Goal: Information Seeking & Learning: Learn about a topic

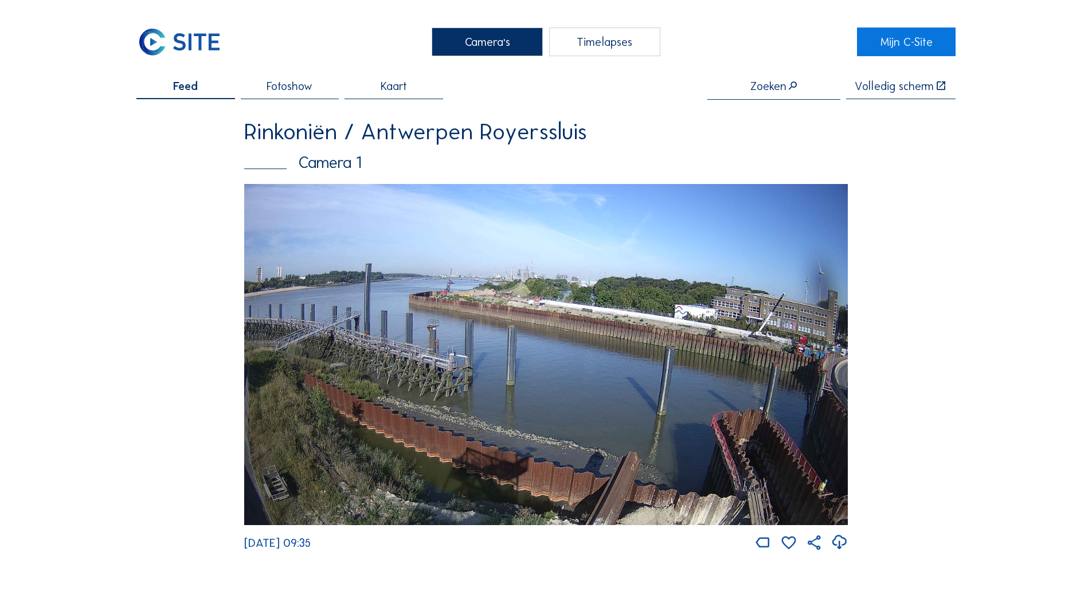
drag, startPoint x: 168, startPoint y: 416, endPoint x: 140, endPoint y: 81, distance: 335.9
click at [390, 400] on img at bounding box center [546, 355] width 604 height 342
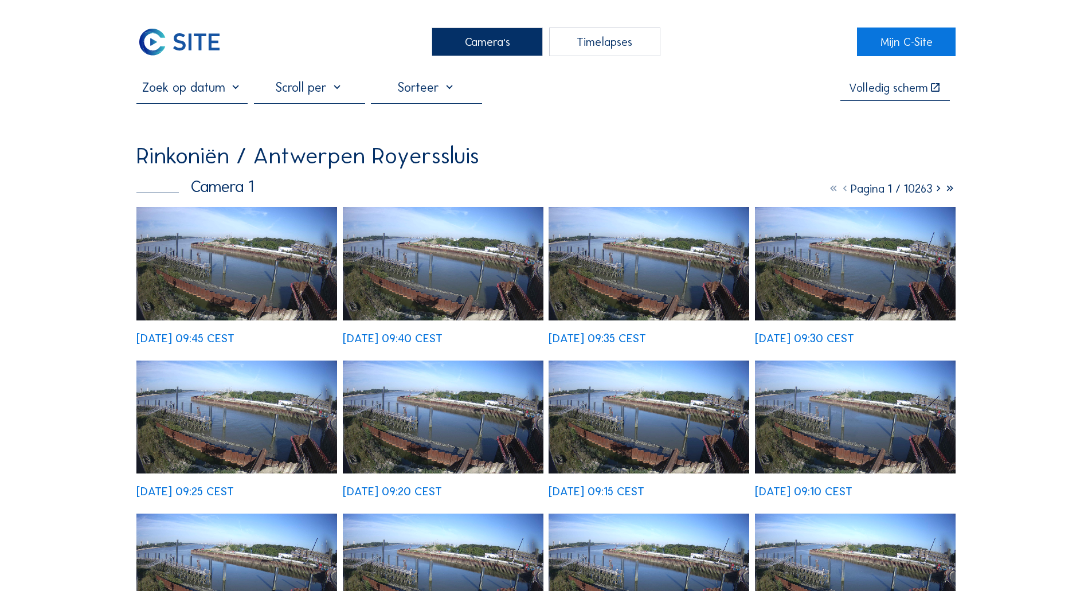
click at [209, 100] on div at bounding box center [191, 91] width 111 height 23
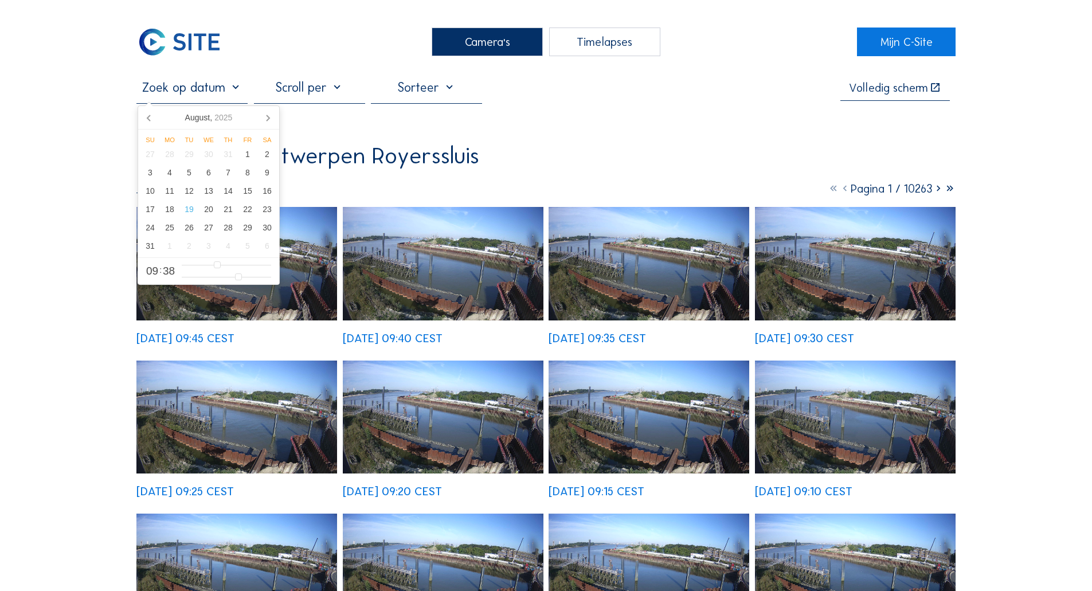
click at [225, 84] on input "text" at bounding box center [191, 87] width 111 height 15
click at [151, 182] on div "3" at bounding box center [149, 172] width 19 height 18
type input "[DATE] 09:38"
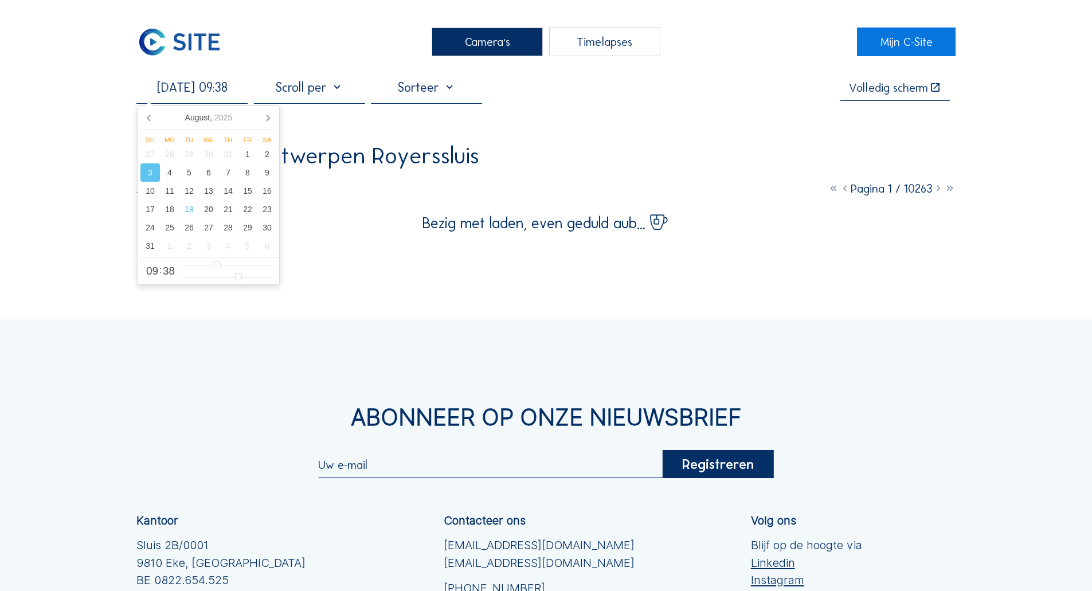
click at [93, 99] on div "Camera's Timelapses Mijn C-Site 03/08/2025 09:38 Volledig scherm Rinkoniën / An…" at bounding box center [546, 393] width 1092 height 787
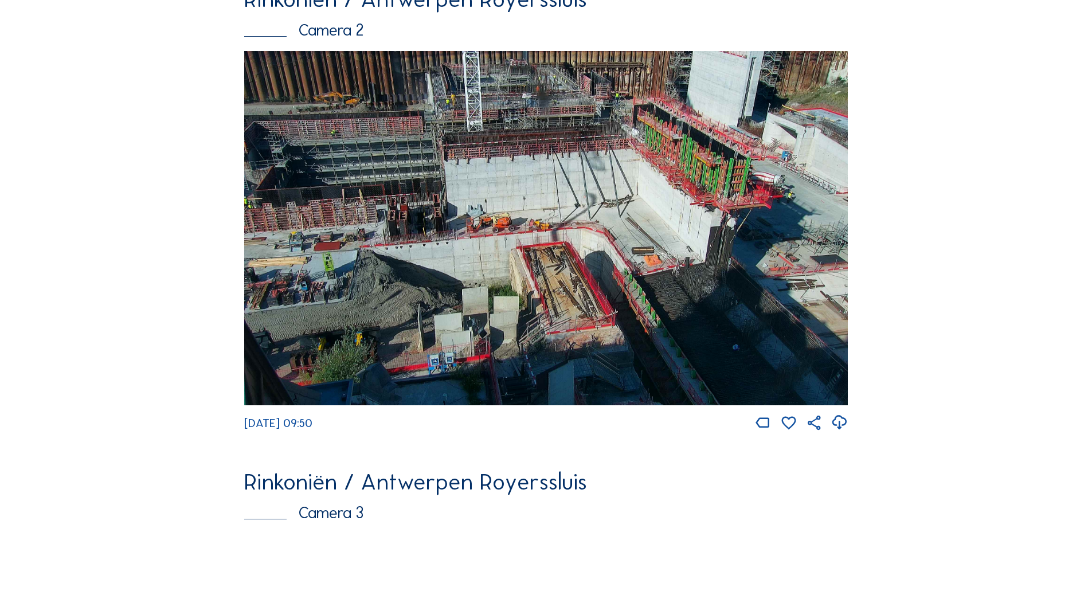
scroll to position [586, 0]
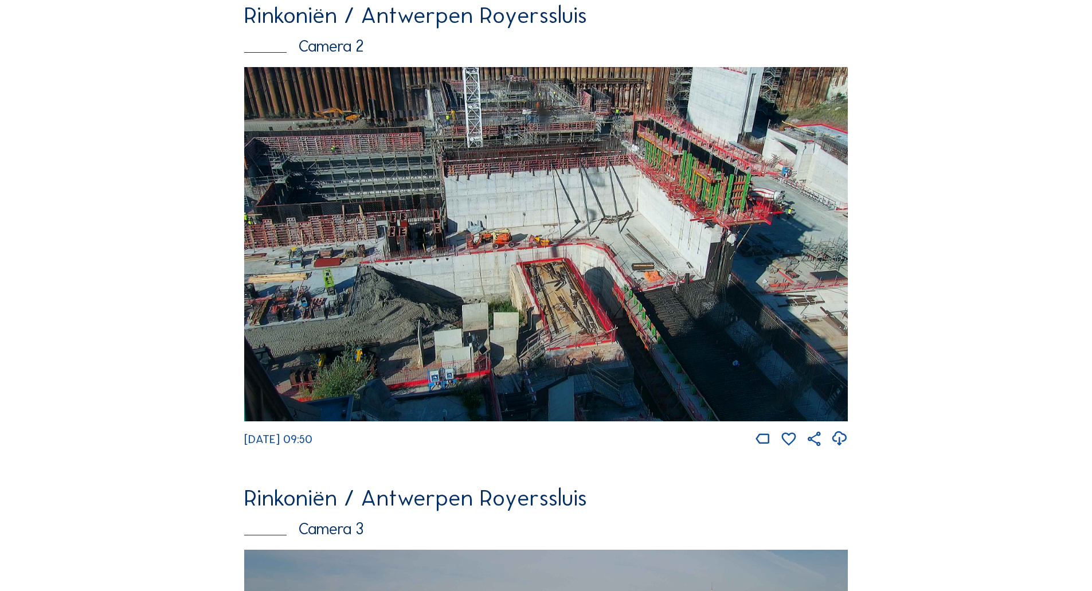
click at [340, 170] on img at bounding box center [546, 244] width 604 height 354
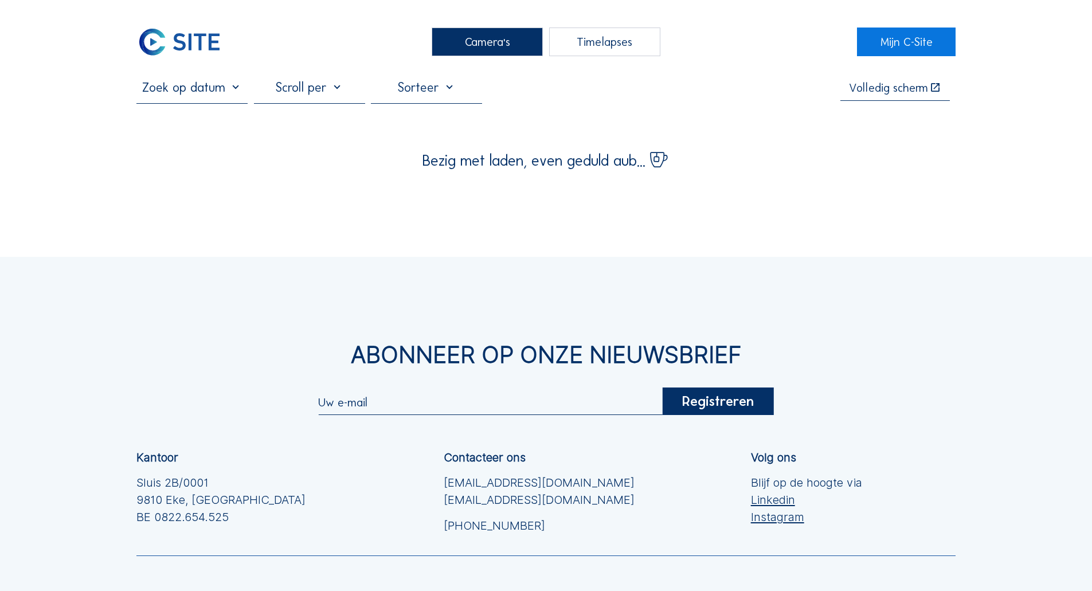
click at [171, 103] on div at bounding box center [191, 91] width 111 height 23
click at [171, 87] on input "text" at bounding box center [191, 87] width 111 height 15
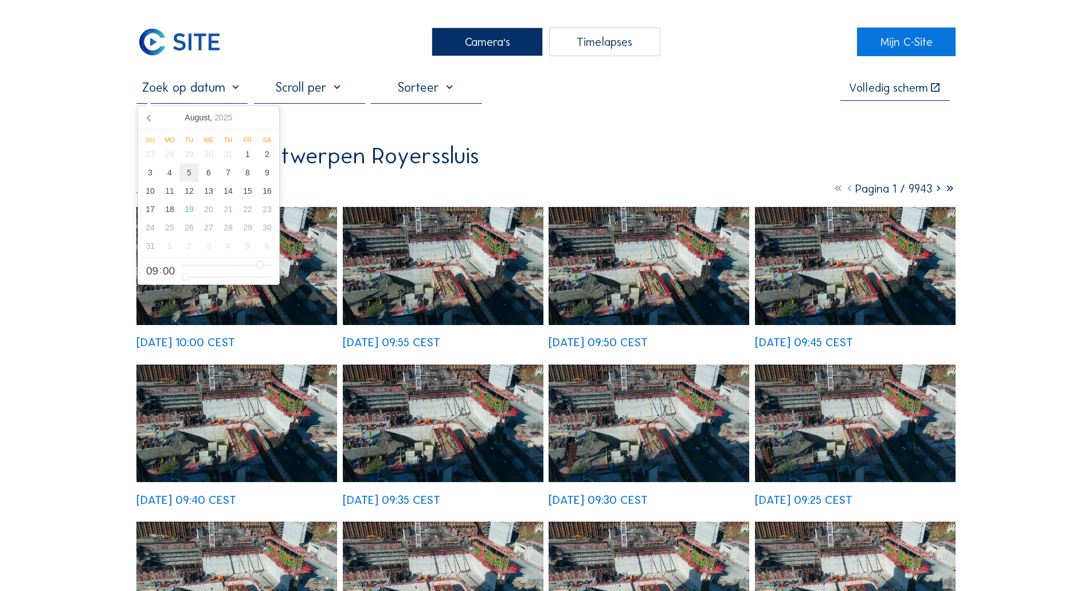
click at [187, 170] on div "5" at bounding box center [188, 172] width 19 height 18
type input "05/08/2025 09:00"
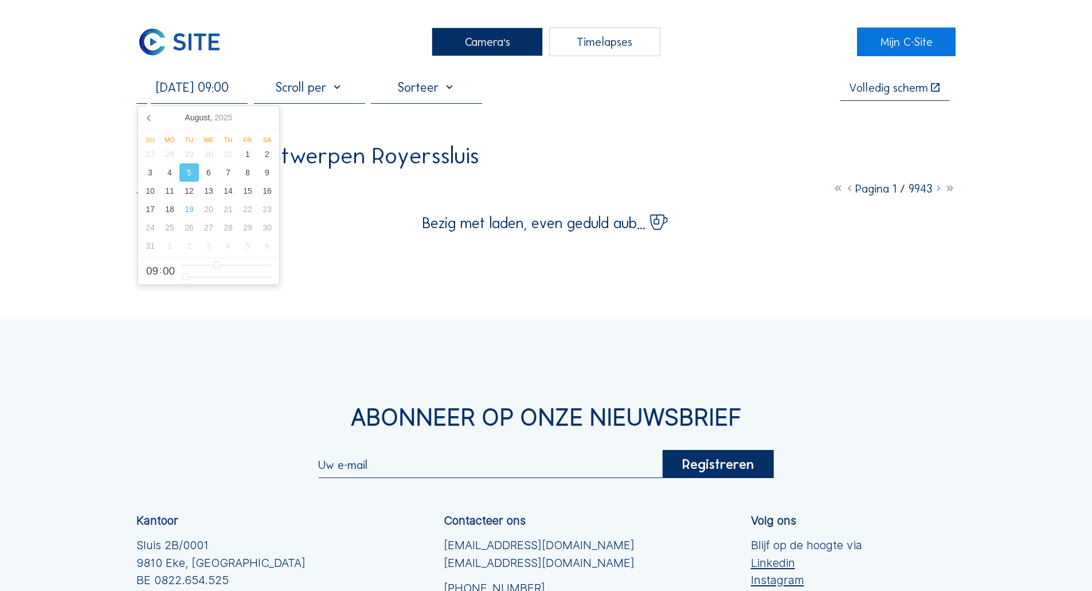
click at [77, 213] on div "Camera's Timelapses Mijn C-Site 05/08/2025 09:00 Volledig scherm Rinkoniën / An…" at bounding box center [546, 393] width 1092 height 787
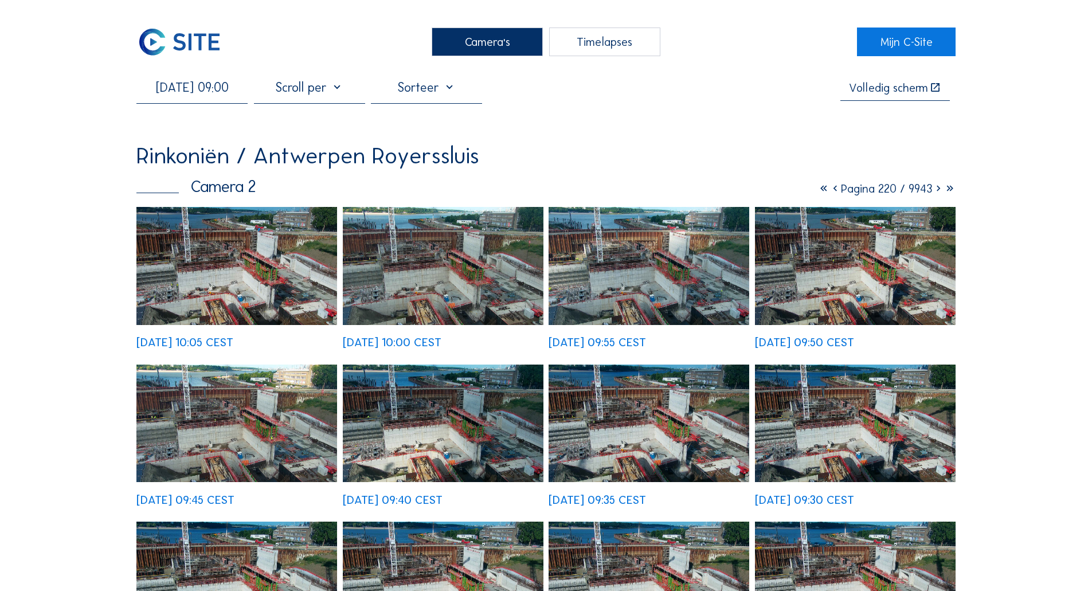
click at [208, 250] on img at bounding box center [236, 266] width 201 height 118
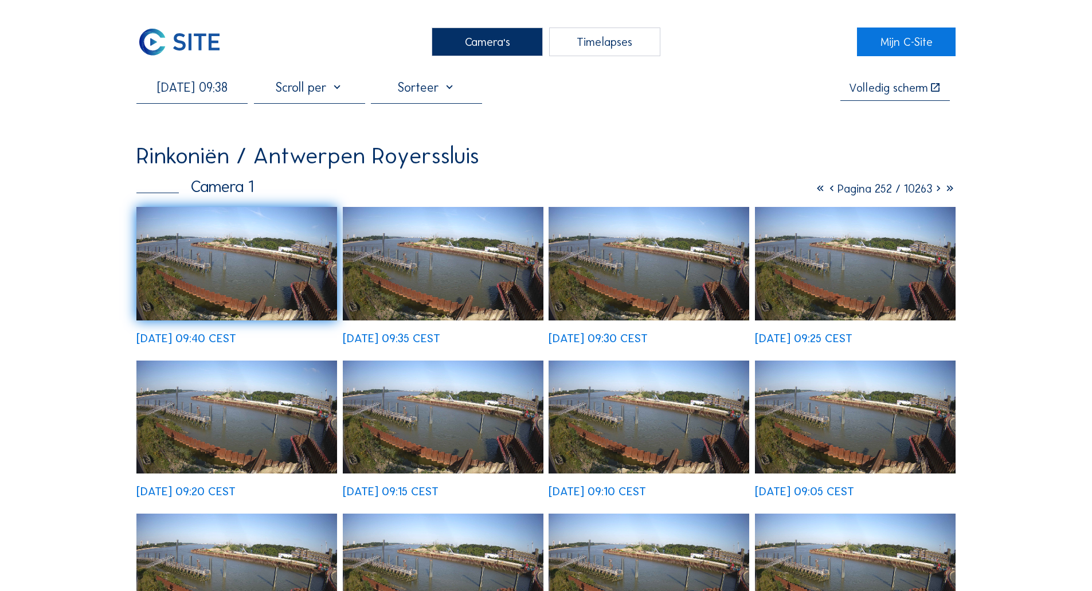
click at [190, 56] on img at bounding box center [179, 42] width 86 height 29
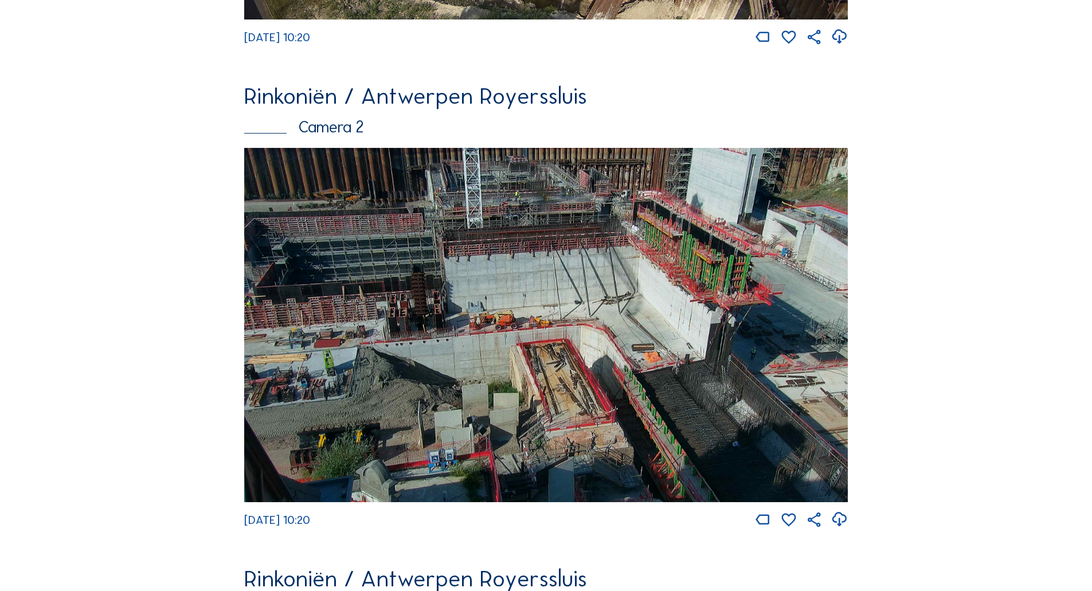
scroll to position [459, 0]
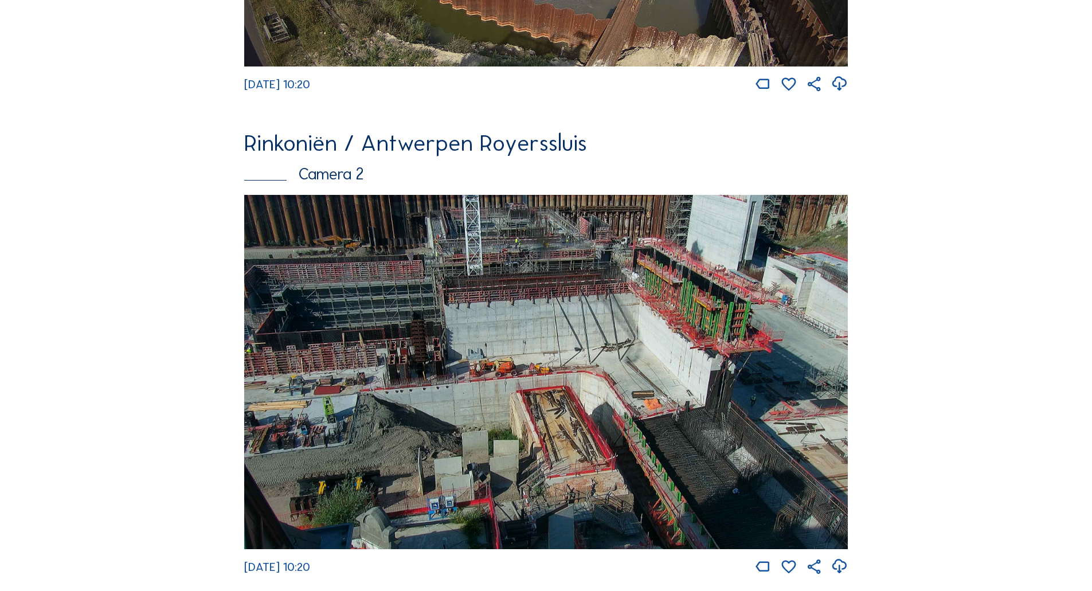
click at [431, 292] on img at bounding box center [546, 372] width 604 height 354
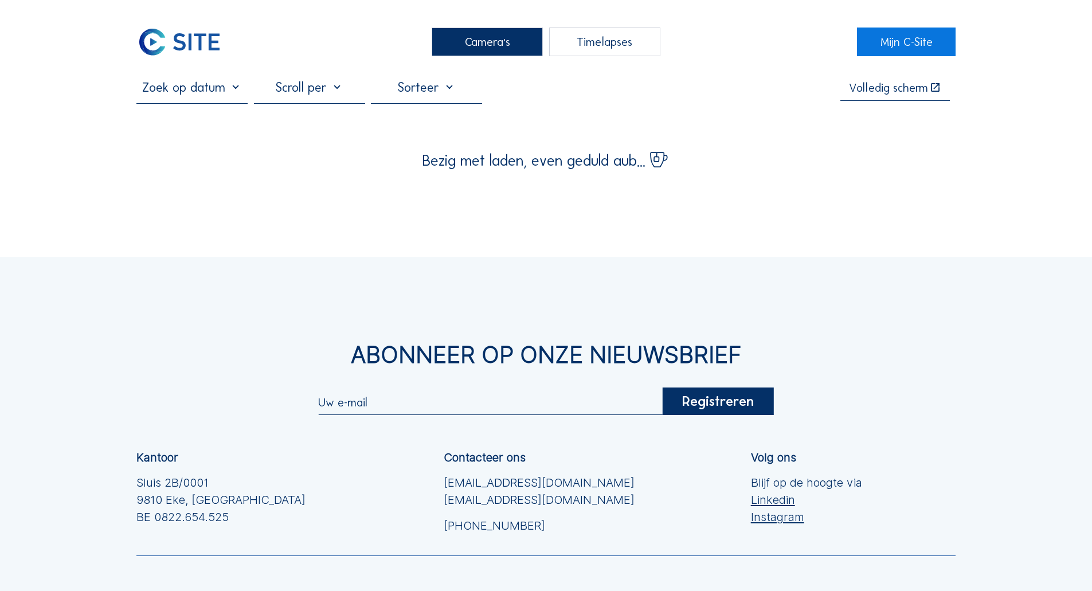
click at [230, 95] on input "text" at bounding box center [191, 87] width 111 height 15
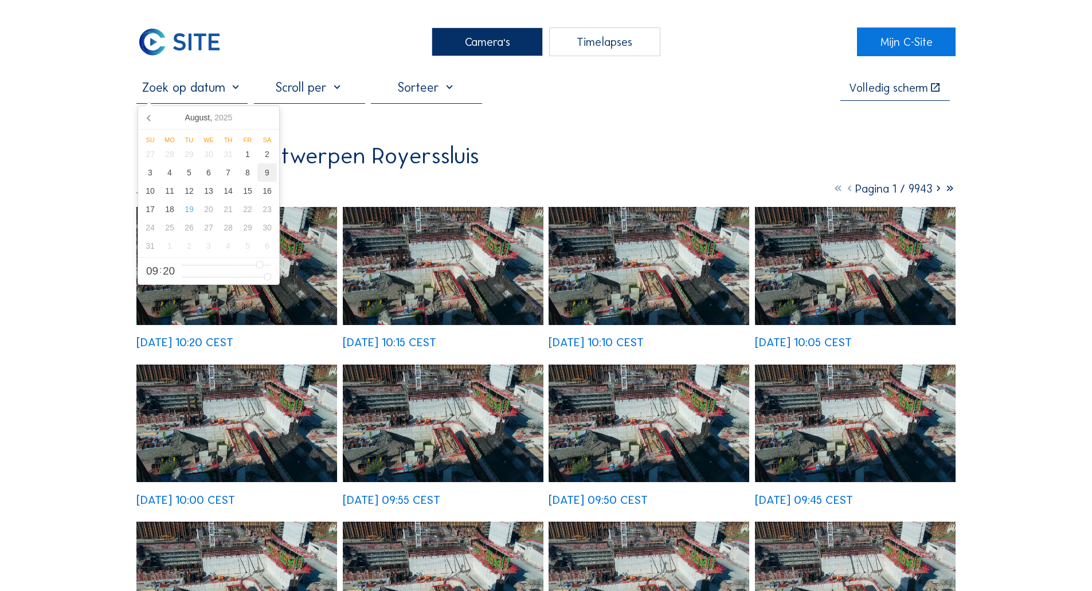
click at [263, 178] on div "9" at bounding box center [266, 172] width 19 height 18
type input "[DATE] 09:20"
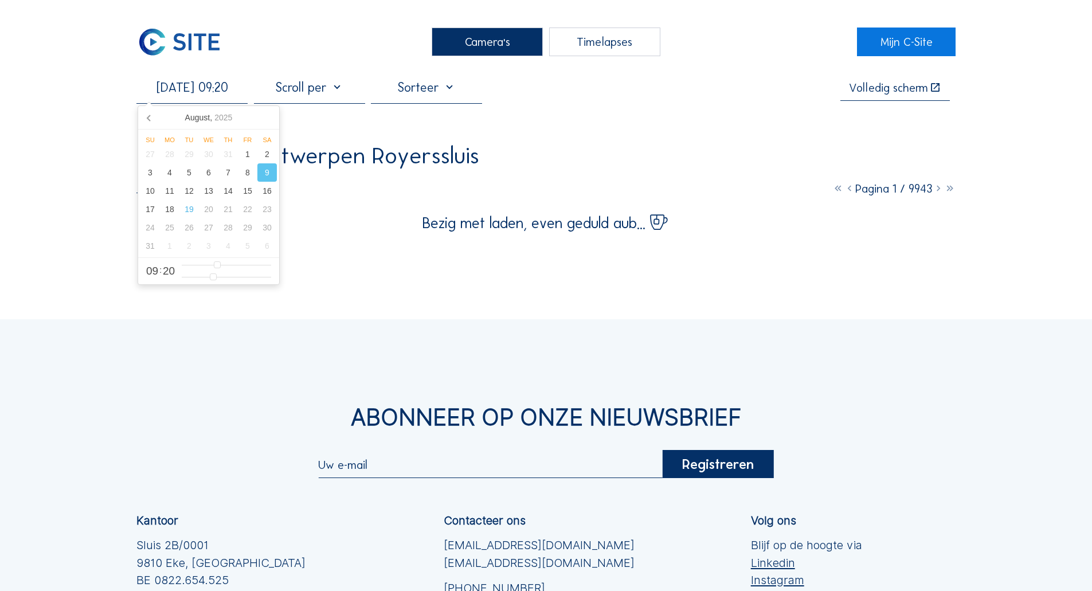
click at [121, 191] on div "Camera's Timelapses Mijn C-Site [DATE] 09:20 Volledig scherm Rinkoniën / Antwer…" at bounding box center [546, 393] width 1092 height 787
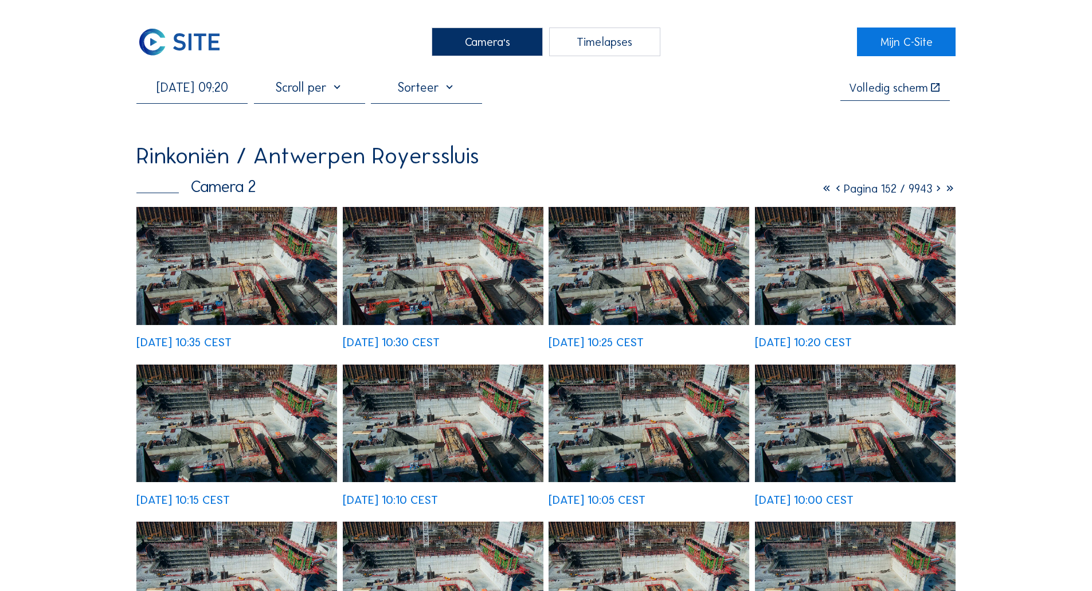
click at [233, 265] on img at bounding box center [236, 266] width 201 height 118
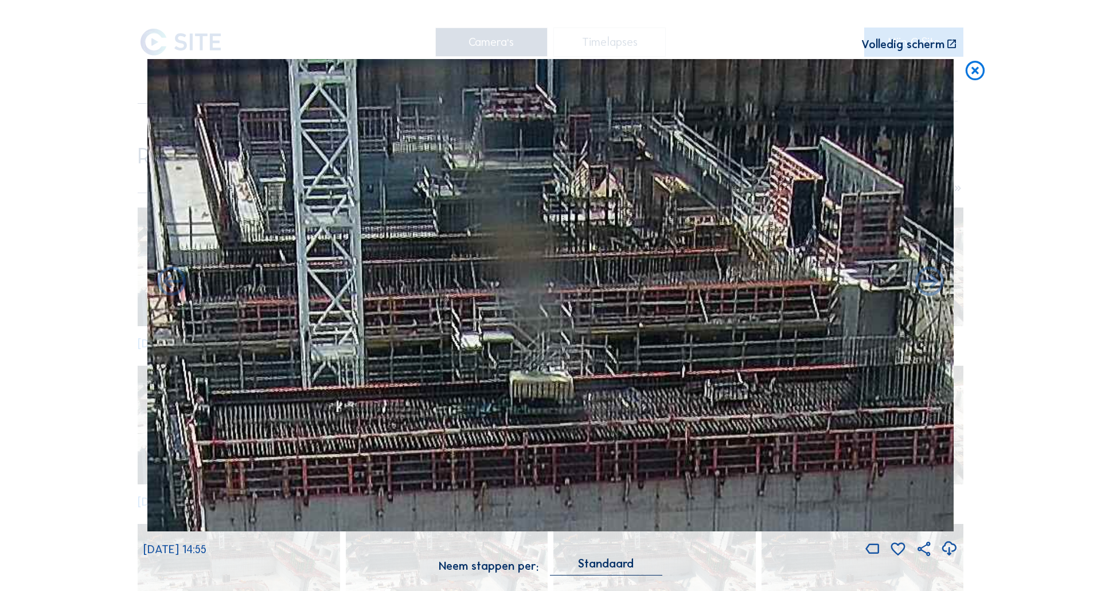
drag, startPoint x: 572, startPoint y: 97, endPoint x: 613, endPoint y: 192, distance: 103.7
click at [613, 192] on img at bounding box center [550, 295] width 806 height 473
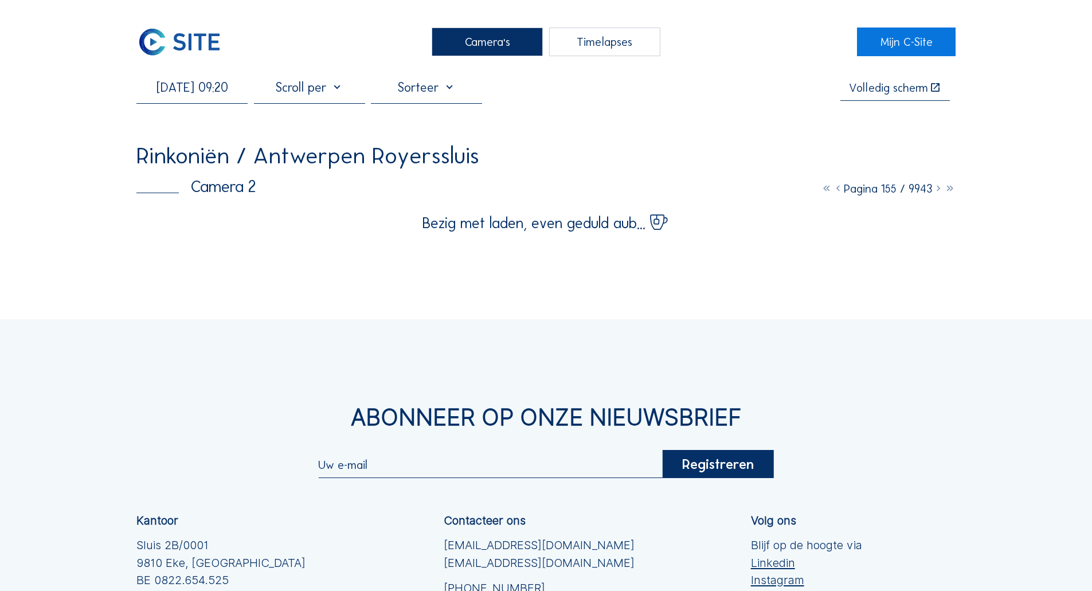
click at [208, 44] on img at bounding box center [179, 42] width 86 height 29
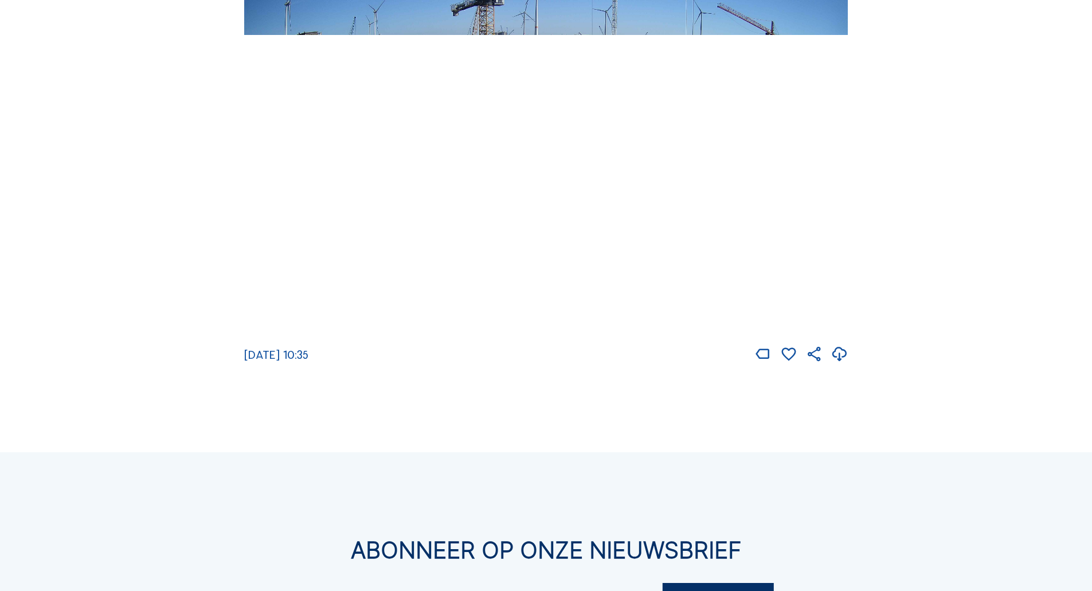
scroll to position [1605, 0]
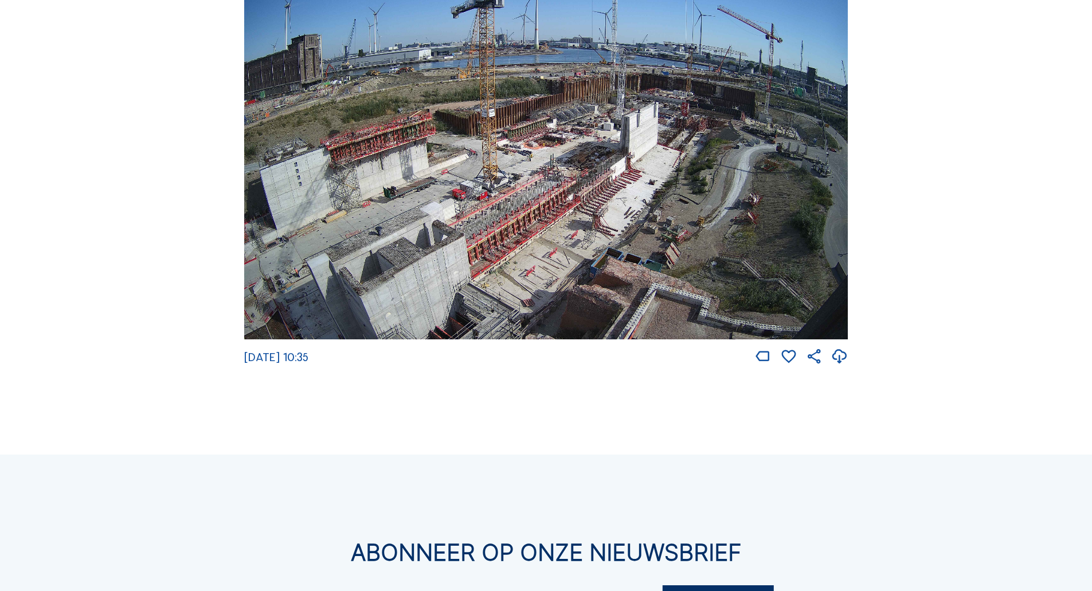
click at [625, 193] on img at bounding box center [546, 169] width 604 height 340
click at [565, 190] on img at bounding box center [546, 169] width 604 height 340
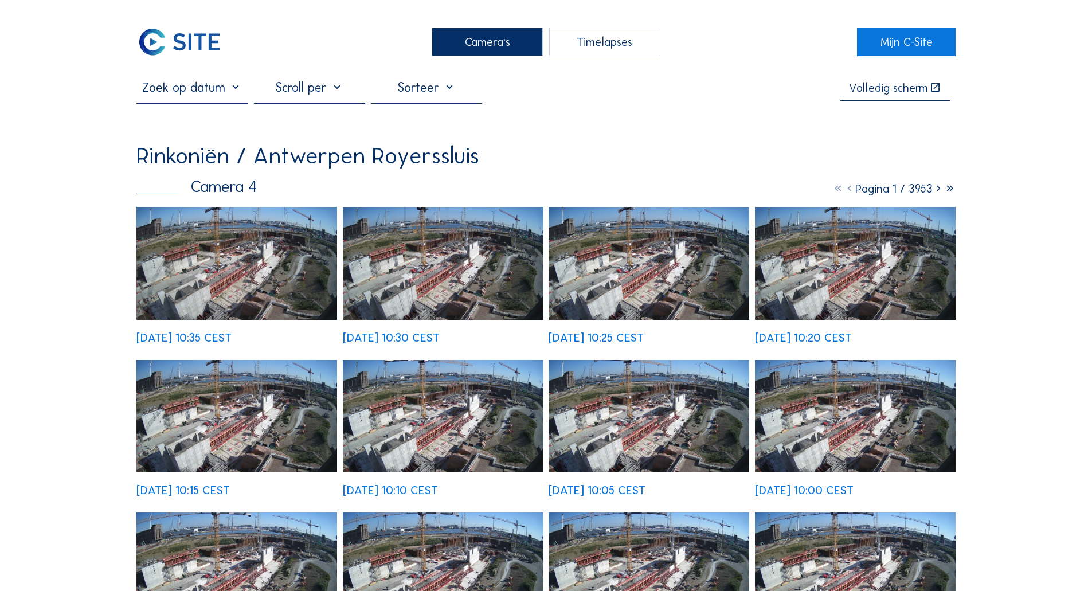
click at [183, 91] on input "text" at bounding box center [191, 87] width 111 height 15
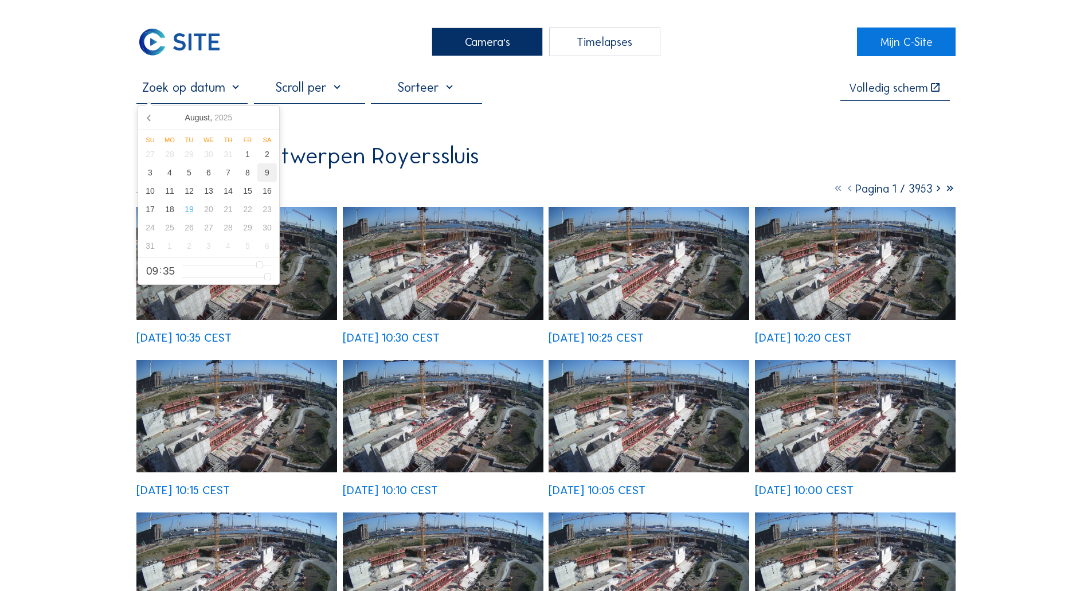
click at [263, 175] on div "9" at bounding box center [266, 172] width 19 height 18
type input "[DATE] 09:35"
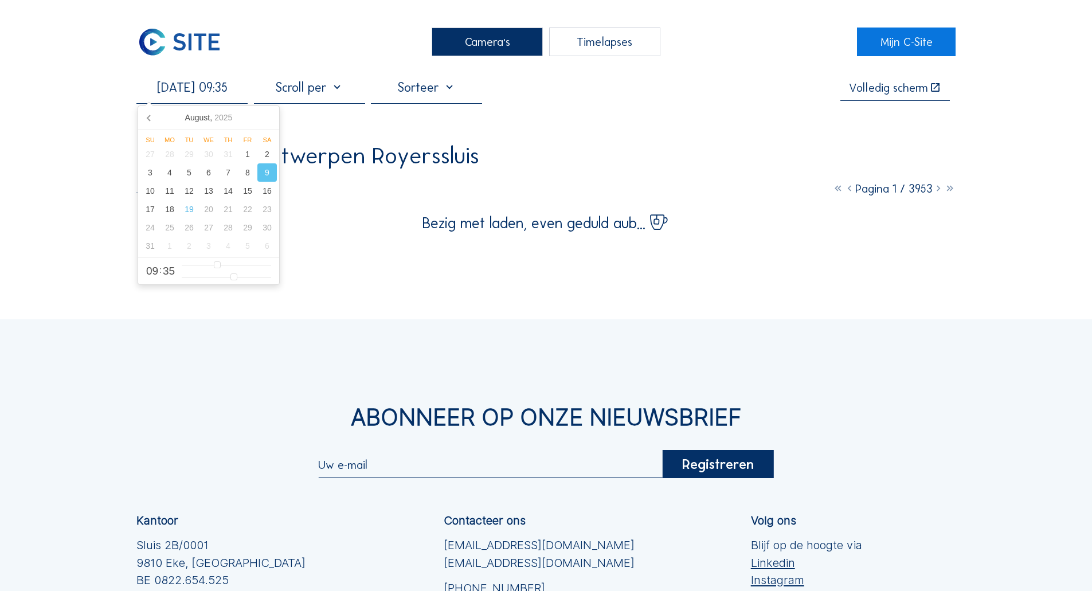
click at [78, 285] on div "Camera's Timelapses Mijn C-Site [DATE] 09:35 Volledig scherm Rinkoniën / Antwer…" at bounding box center [546, 393] width 1092 height 787
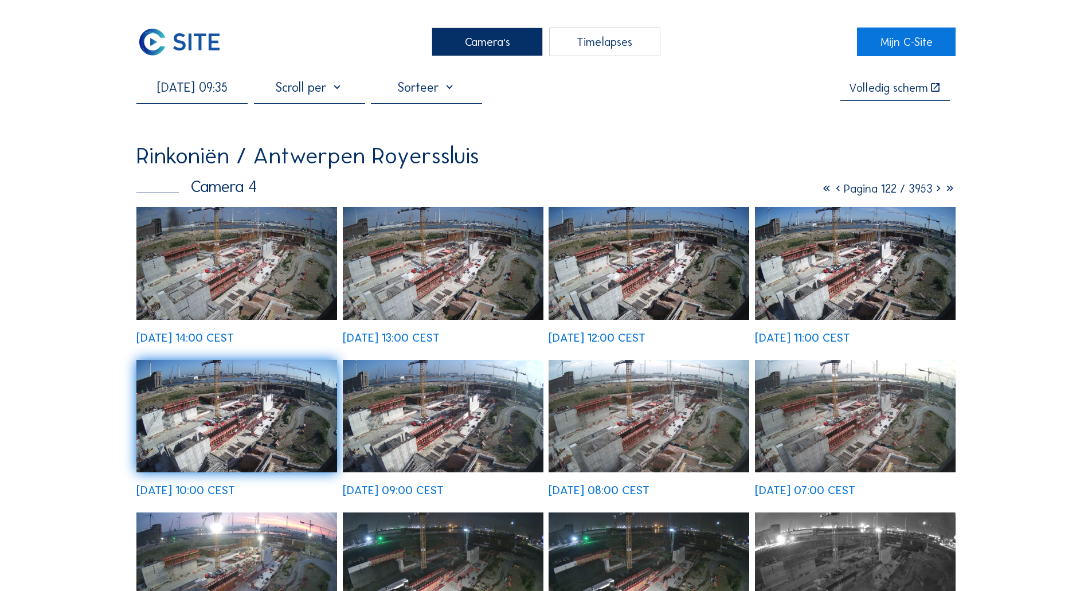
click at [234, 273] on img at bounding box center [236, 263] width 201 height 113
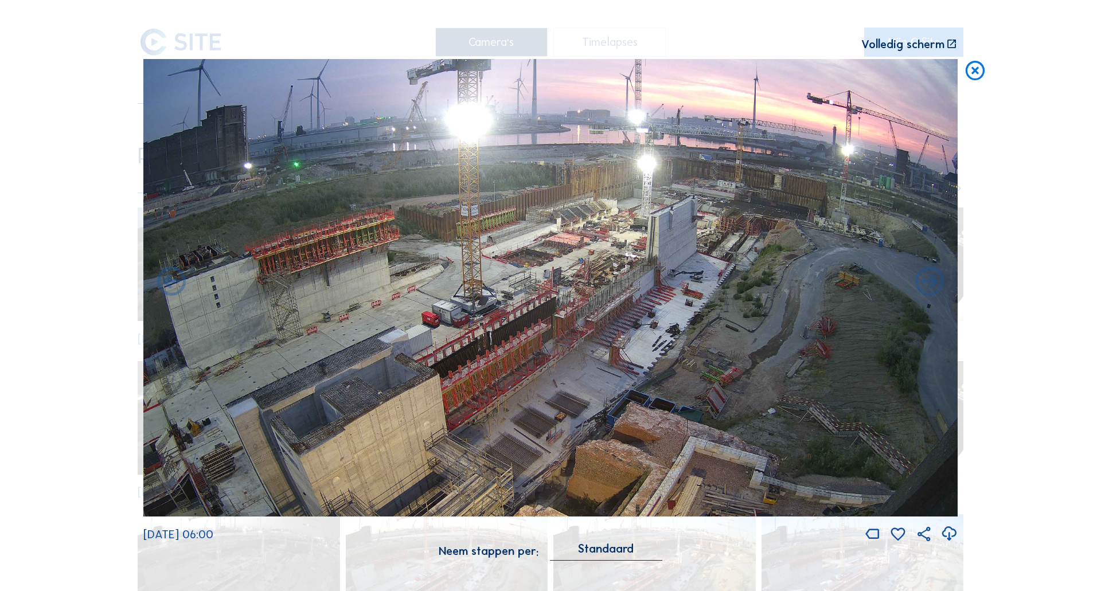
click at [980, 69] on icon at bounding box center [974, 71] width 23 height 24
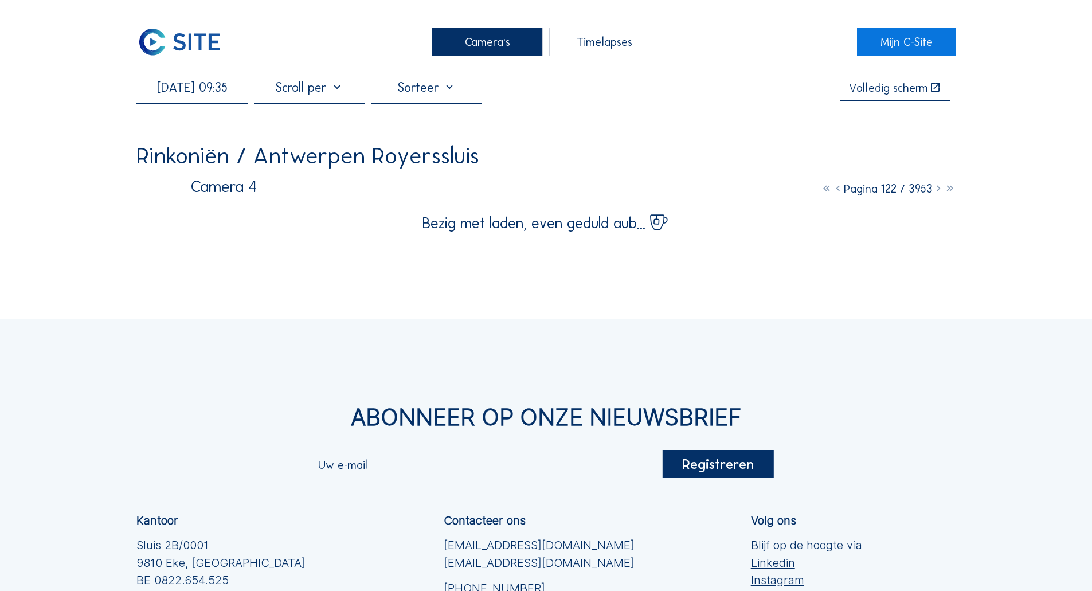
click at [201, 45] on img at bounding box center [179, 42] width 86 height 29
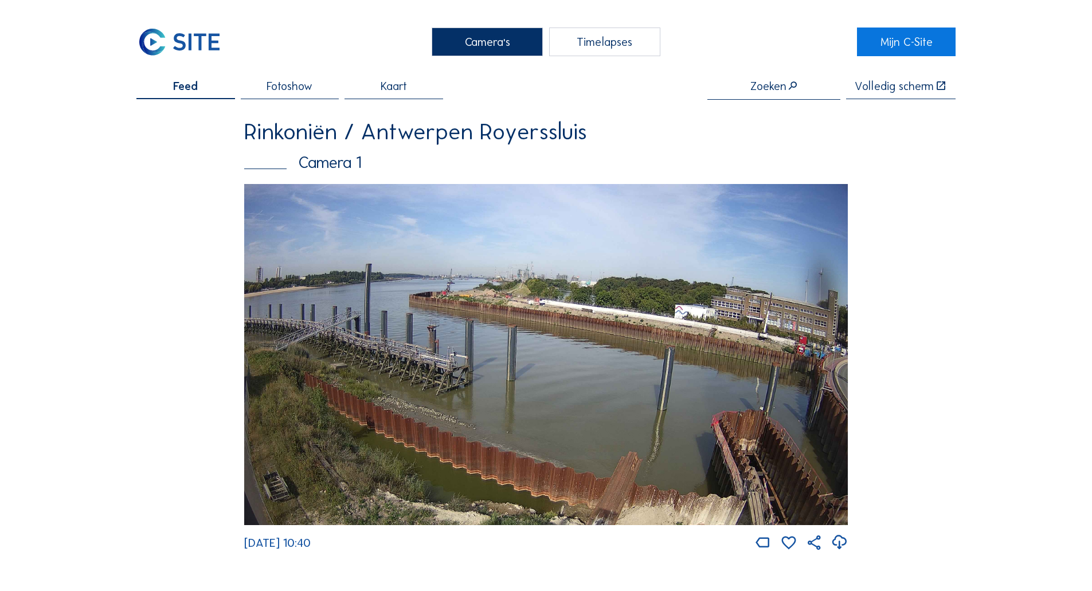
click at [612, 48] on div "Timelapses" at bounding box center [604, 42] width 111 height 29
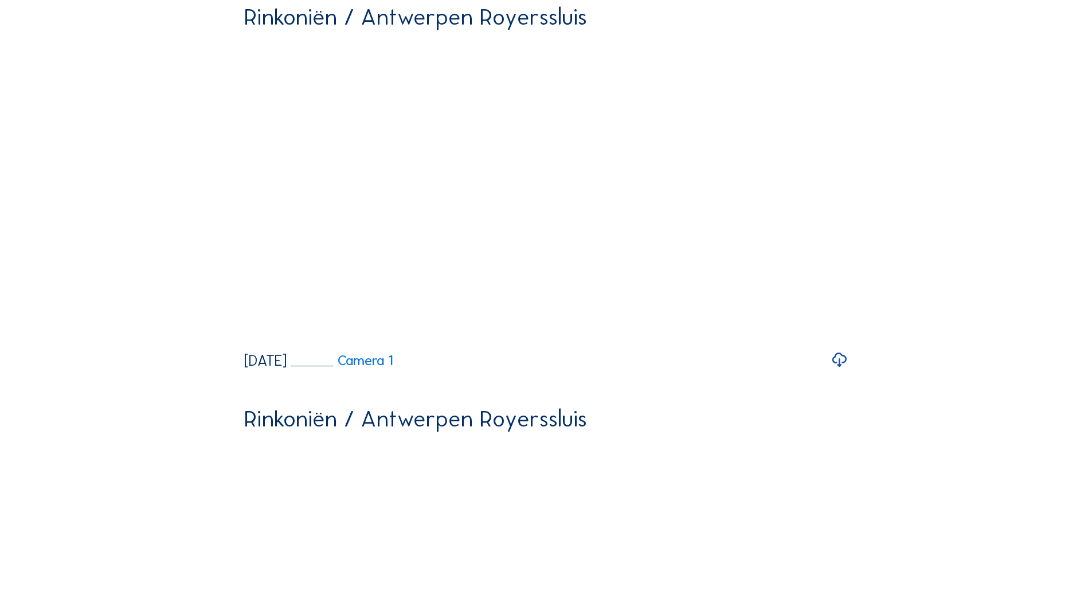
scroll to position [57, 0]
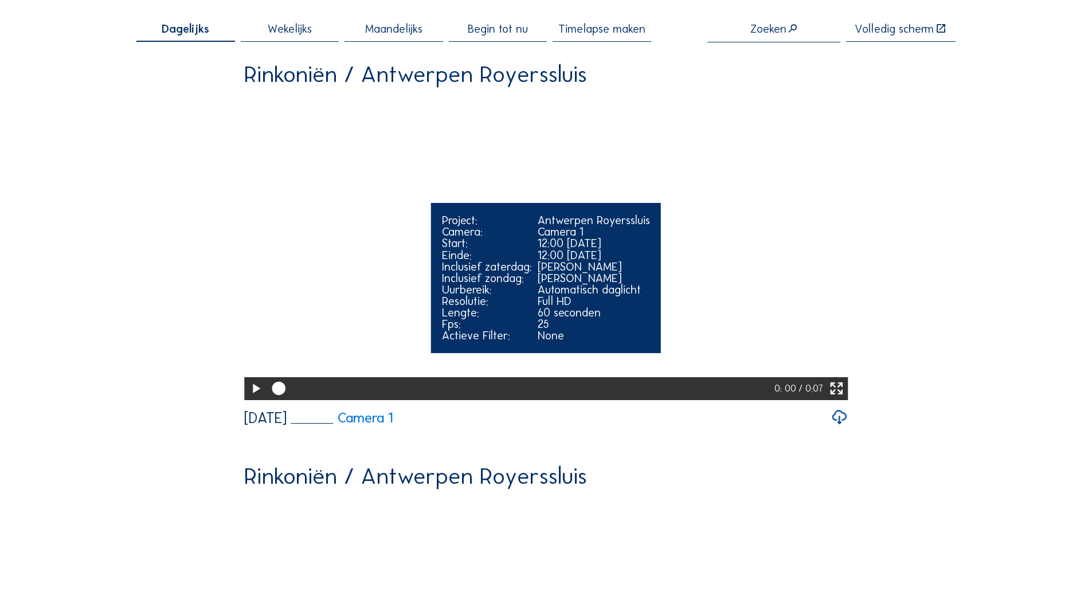
click at [250, 398] on icon at bounding box center [256, 388] width 16 height 19
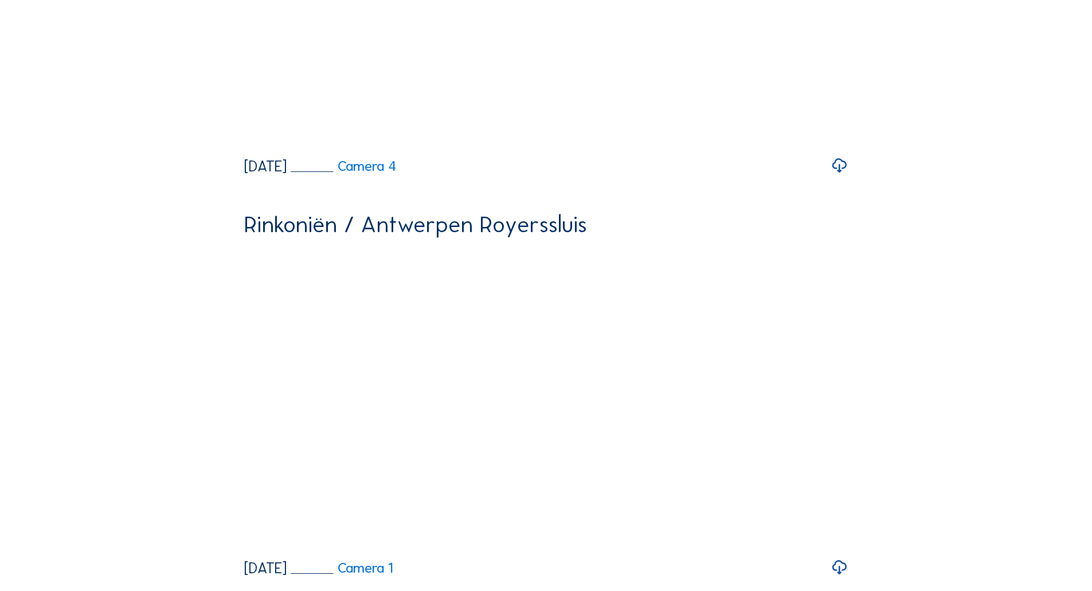
scroll to position [0, 0]
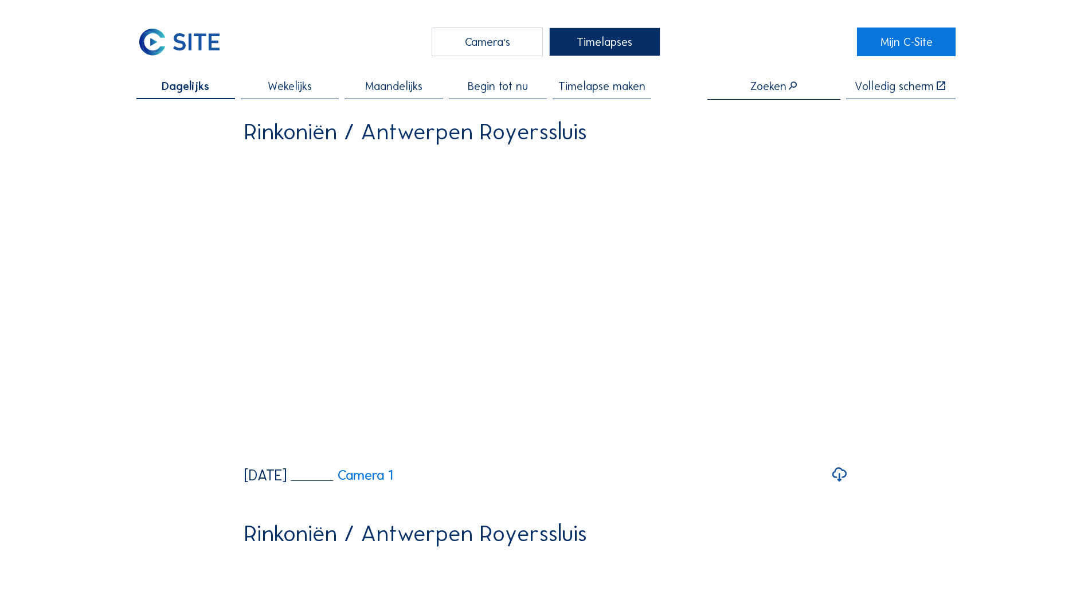
drag, startPoint x: 190, startPoint y: 436, endPoint x: 177, endPoint y: 131, distance: 305.2
click at [496, 85] on span "Begin tot nu" at bounding box center [498, 85] width 60 height 11
click at [145, 89] on div "Dagelijks" at bounding box center [185, 89] width 98 height 19
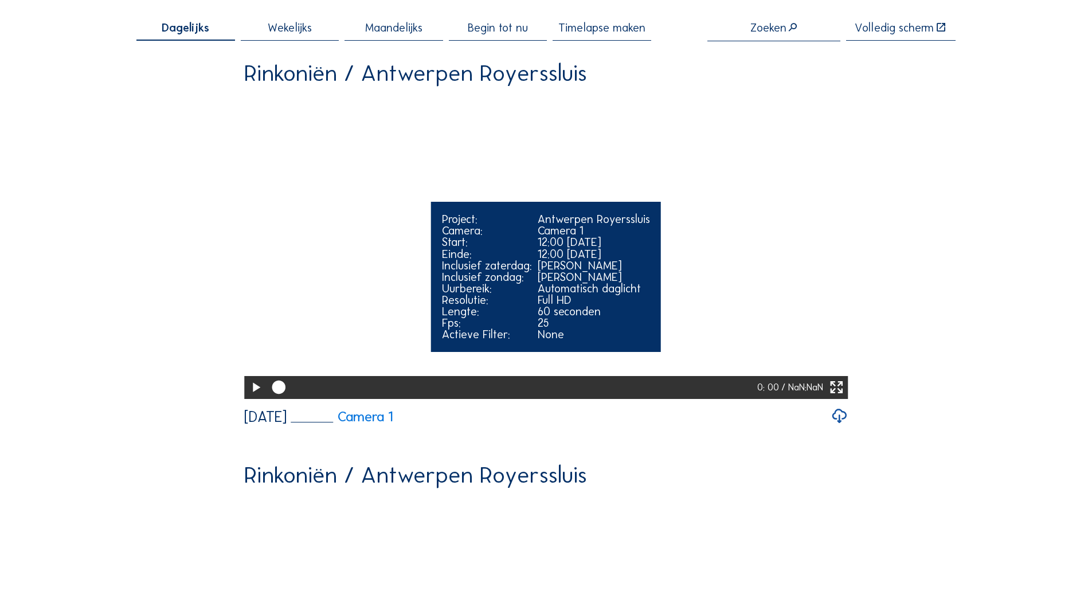
scroll to position [115, 0]
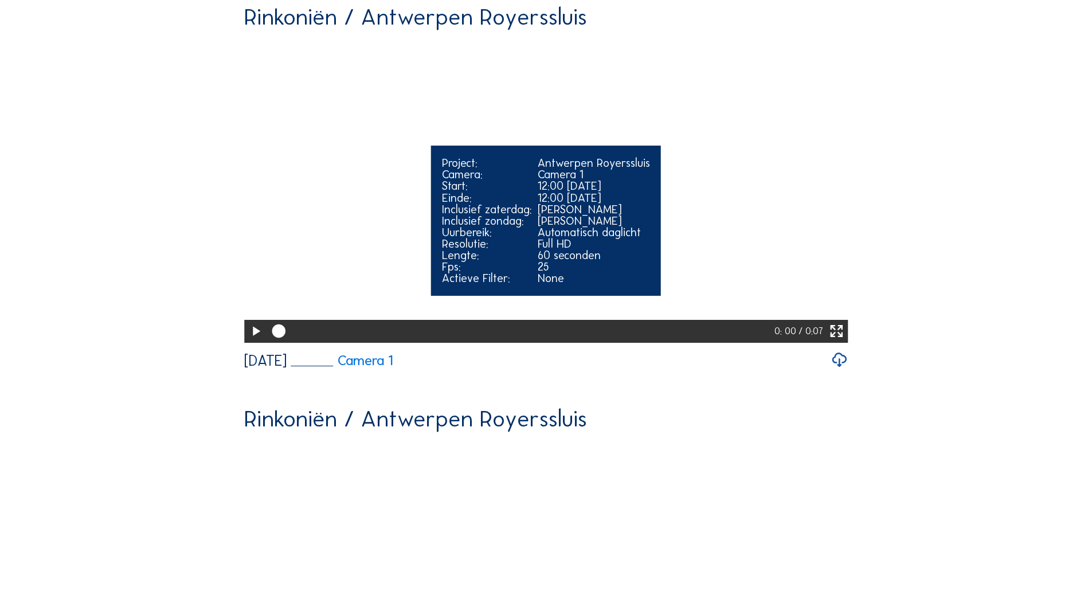
click at [260, 341] on icon at bounding box center [256, 331] width 16 height 19
drag, startPoint x: 518, startPoint y: 377, endPoint x: 765, endPoint y: 368, distance: 247.2
click at [764, 343] on div at bounding box center [521, 331] width 508 height 23
click at [762, 343] on div at bounding box center [521, 331] width 508 height 23
click at [749, 343] on div at bounding box center [521, 331] width 508 height 23
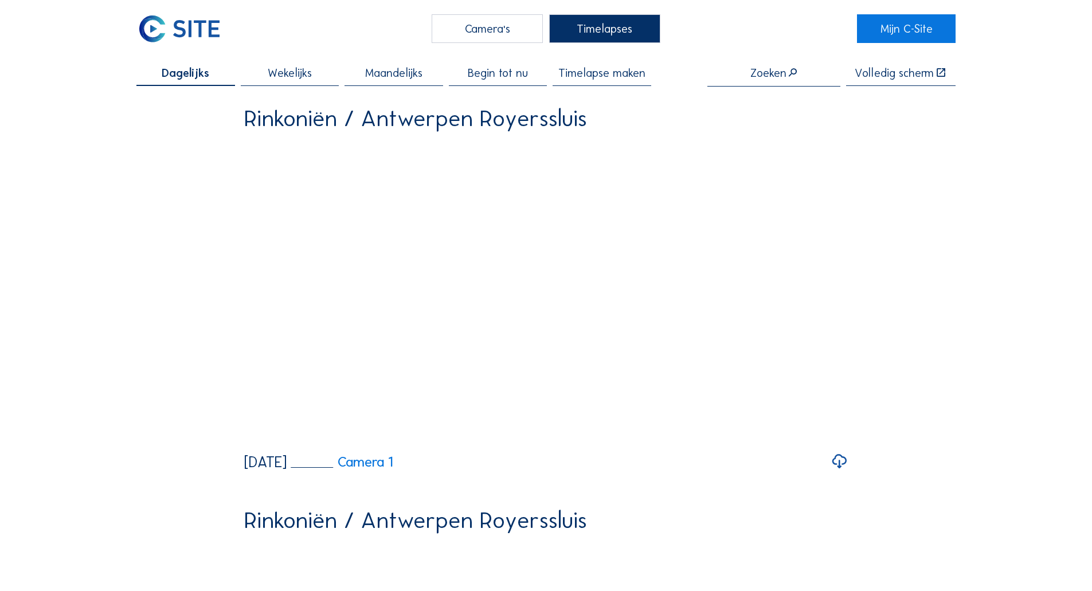
scroll to position [0, 0]
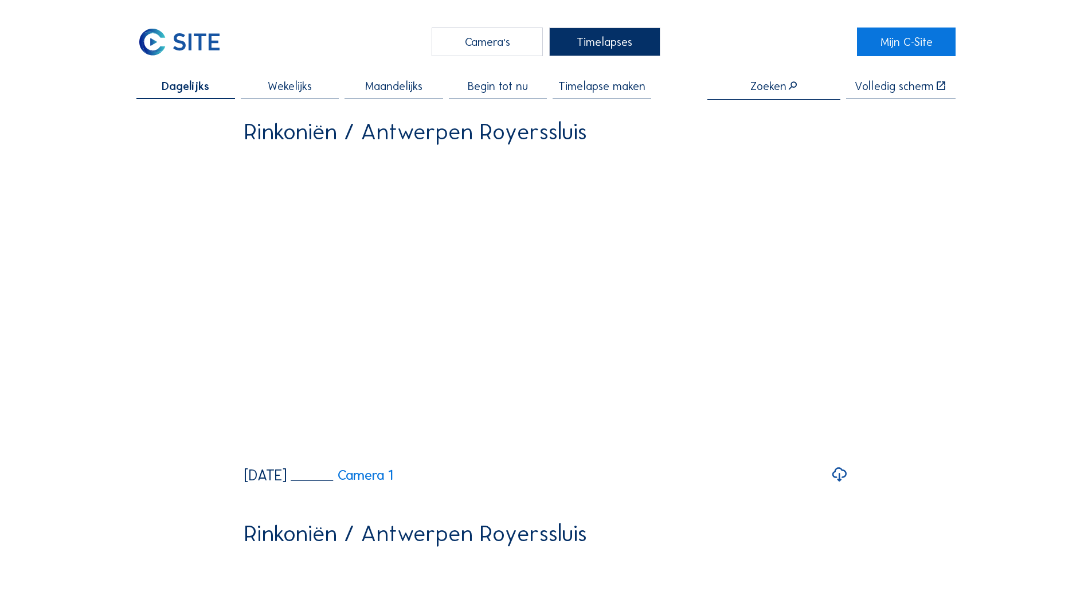
click at [191, 50] on img at bounding box center [179, 42] width 86 height 29
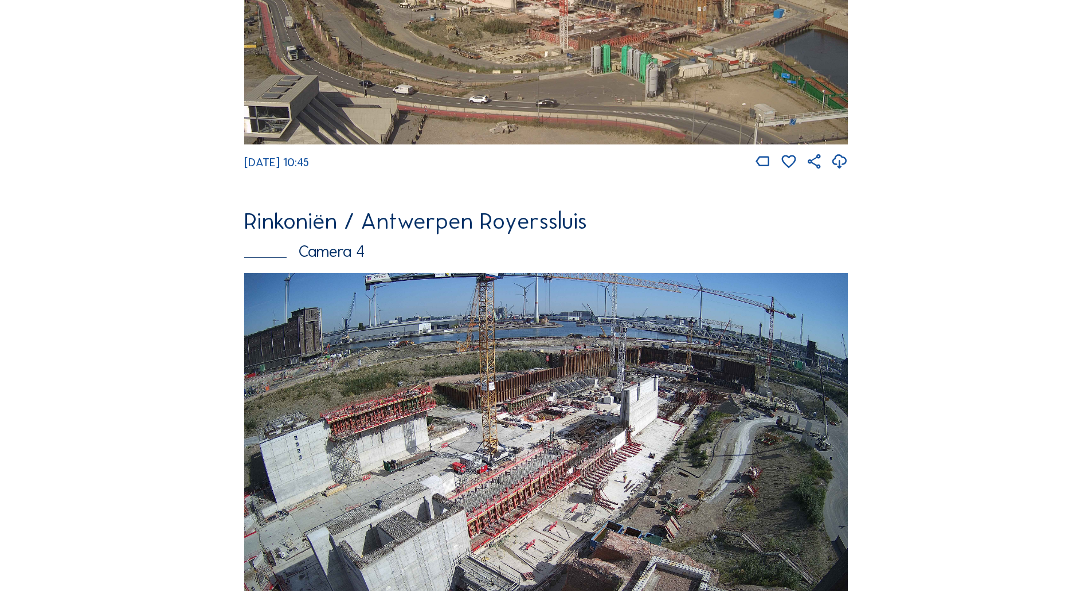
scroll to position [1318, 0]
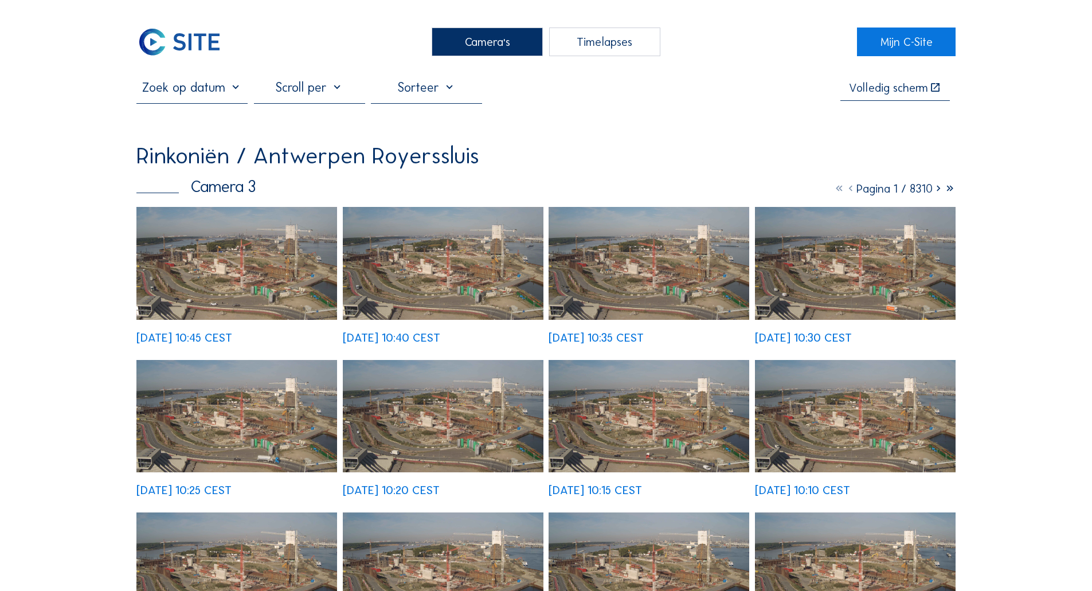
click at [307, 252] on img at bounding box center [236, 263] width 201 height 113
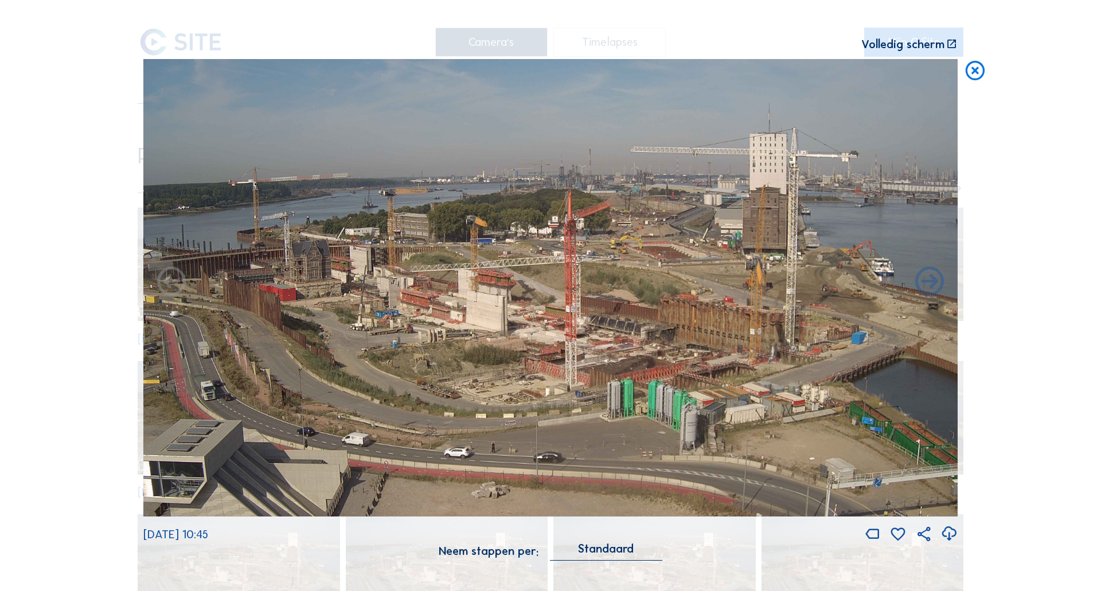
click at [62, 120] on div "Scroll om door de tijd te reizen | Druk op de 'Alt'-[PERSON_NAME] + scroll om t…" at bounding box center [550, 295] width 1101 height 591
click at [983, 77] on icon at bounding box center [974, 71] width 23 height 24
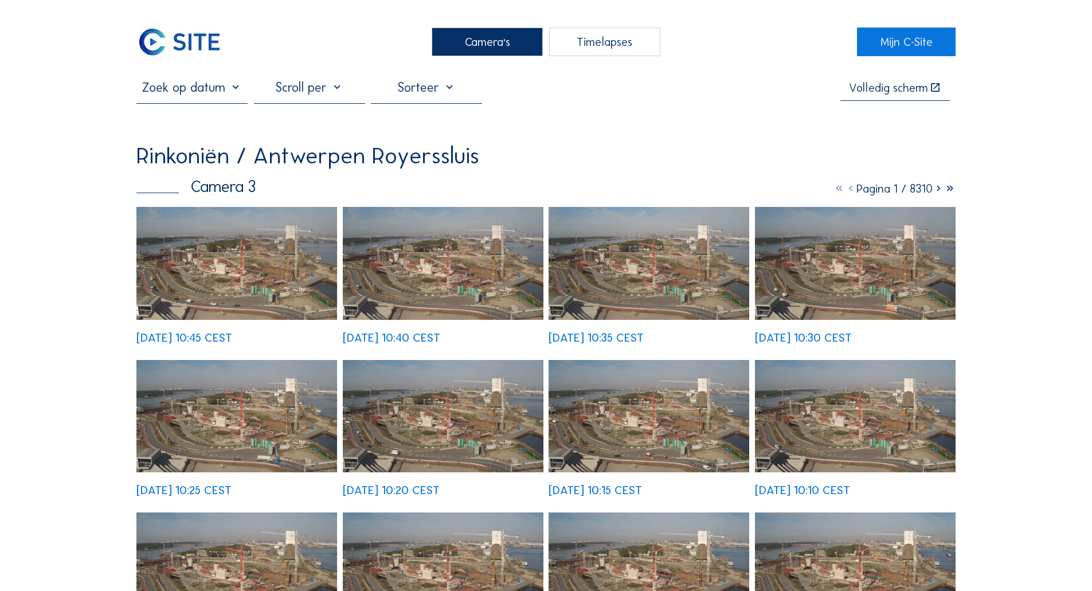
click at [219, 103] on div at bounding box center [191, 91] width 111 height 23
click at [217, 85] on input "text" at bounding box center [191, 87] width 111 height 15
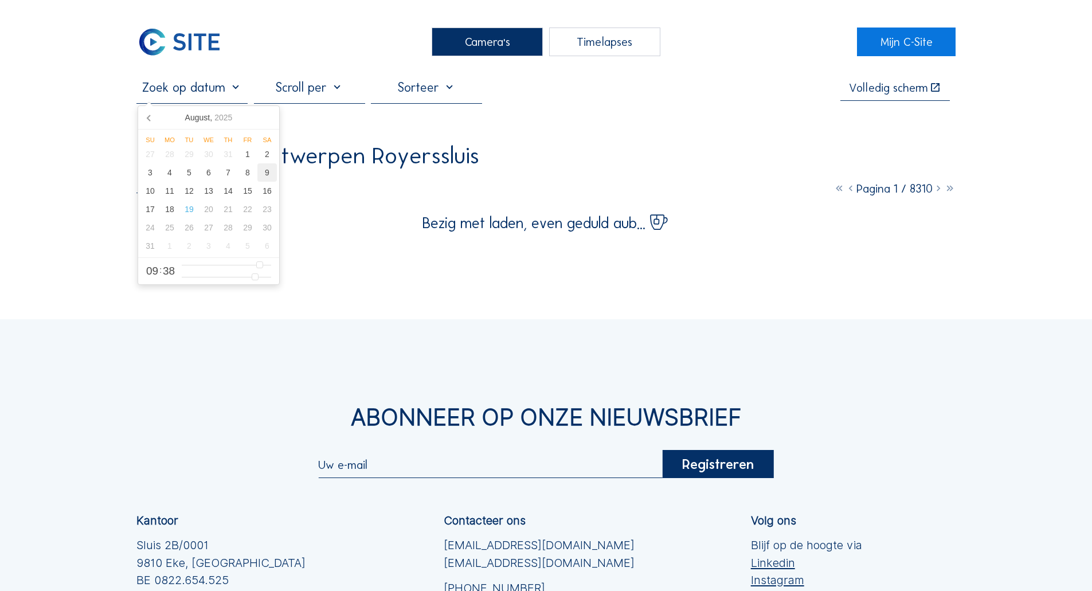
click at [263, 172] on div "9" at bounding box center [266, 172] width 19 height 18
type input "[DATE] 09:38"
click at [276, 42] on div "Camera's Timelapses" at bounding box center [546, 42] width 623 height 29
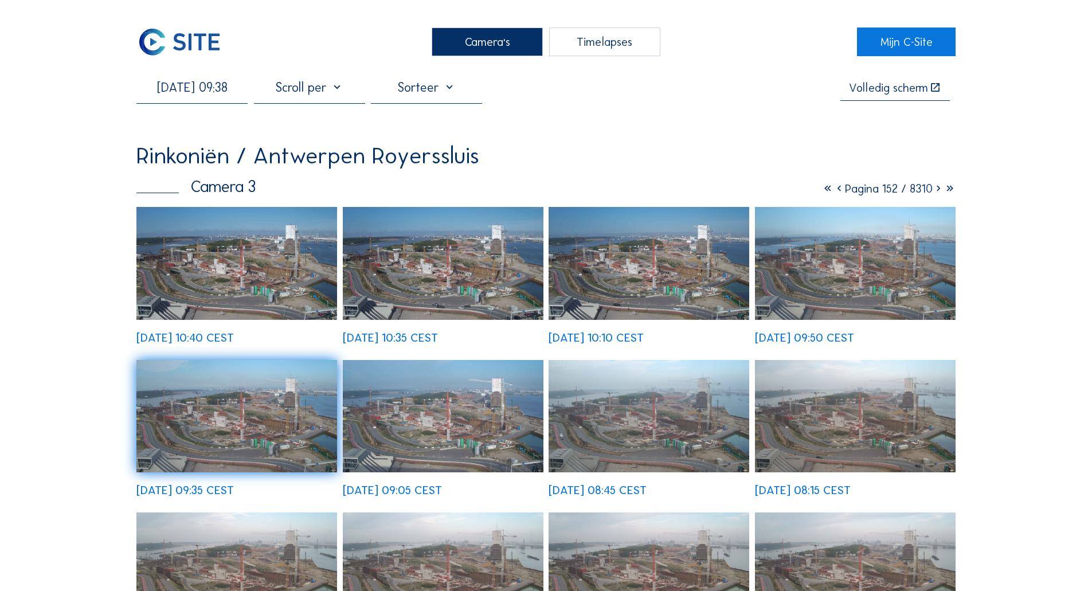
click at [182, 269] on img at bounding box center [236, 263] width 201 height 113
